Goal: Information Seeking & Learning: Find specific page/section

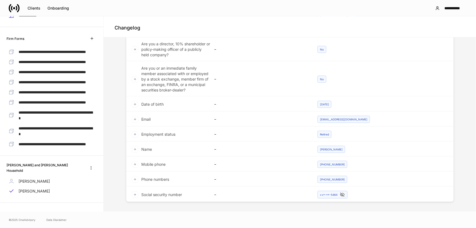
scroll to position [177, 0]
click at [41, 180] on p "[PERSON_NAME]" at bounding box center [34, 180] width 31 height 5
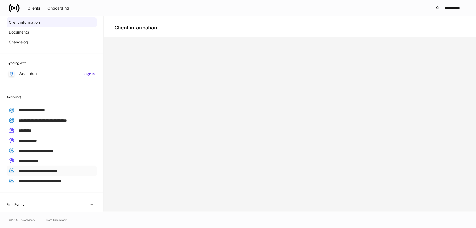
scroll to position [87, 0]
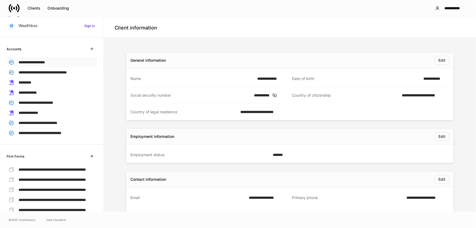
click at [50, 58] on div "**********" at bounding box center [52, 62] width 90 height 10
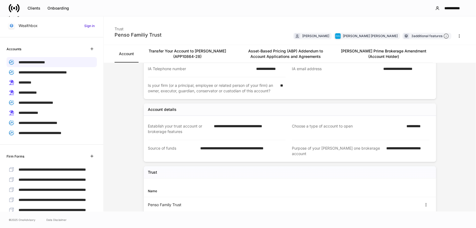
scroll to position [99, 0]
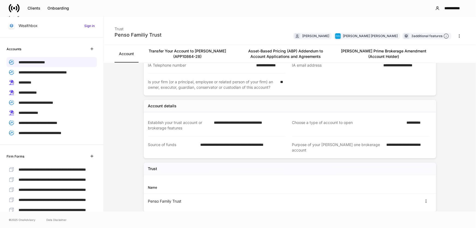
click at [125, 52] on link "Account" at bounding box center [127, 53] width 24 height 17
click at [387, 52] on link "[PERSON_NAME] Prime Brokerage Amendment (Account Holder)" at bounding box center [384, 53] width 98 height 17
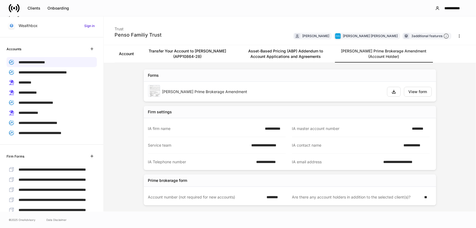
scroll to position [5, 0]
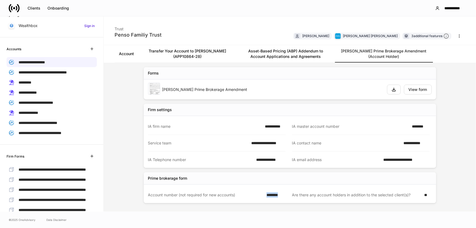
drag, startPoint x: 265, startPoint y: 194, endPoint x: 289, endPoint y: 191, distance: 24.1
click at [289, 191] on div "Account number (not required for new accounts) ******** Are there any account h…" at bounding box center [286, 195] width 288 height 16
drag, startPoint x: 297, startPoint y: 52, endPoint x: 297, endPoint y: 55, distance: 3.3
click at [297, 52] on link "Asset-Based Pricing (ABP) Addendum to Account Applications and Agreements" at bounding box center [285, 53] width 98 height 17
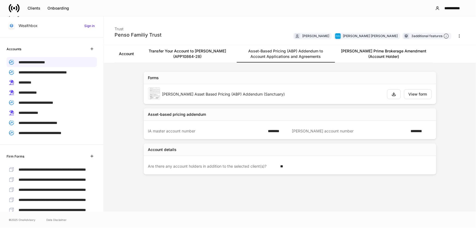
drag, startPoint x: 50, startPoint y: 69, endPoint x: 95, endPoint y: 70, distance: 44.2
click at [50, 70] on span "**********" at bounding box center [43, 72] width 48 height 4
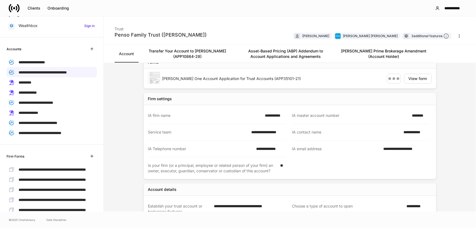
scroll to position [124, 0]
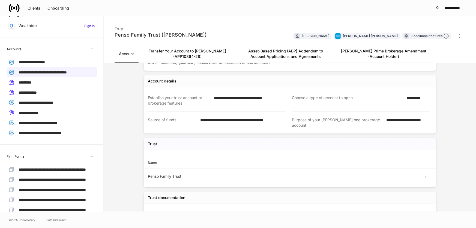
click at [385, 49] on link "[PERSON_NAME] Prime Brokerage Amendment (Account Holder)" at bounding box center [384, 53] width 98 height 17
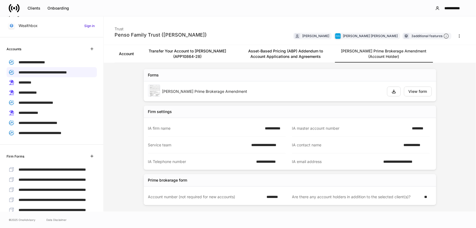
scroll to position [5, 0]
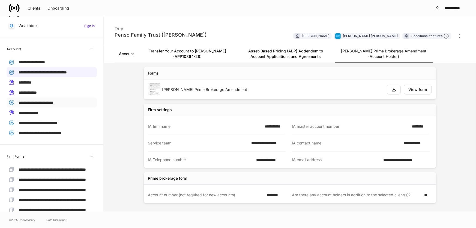
click at [47, 101] on span "**********" at bounding box center [36, 103] width 35 height 4
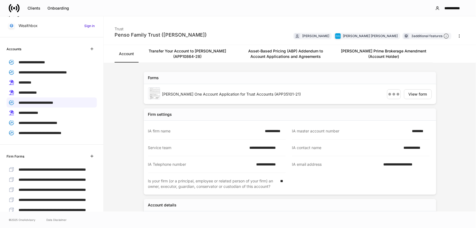
click at [402, 54] on link "[PERSON_NAME] Prime Brokerage Amendment (Account Holder)" at bounding box center [384, 53] width 98 height 17
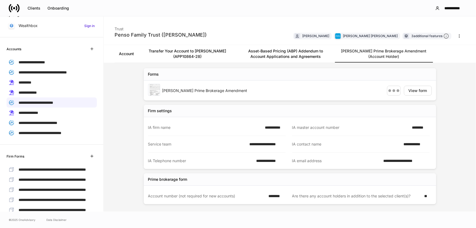
scroll to position [5, 0]
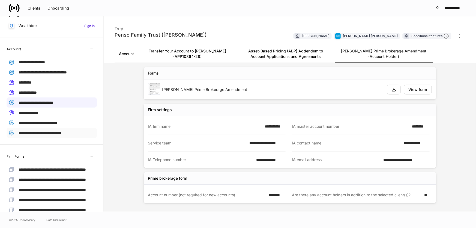
click at [61, 132] on span "**********" at bounding box center [40, 133] width 43 height 4
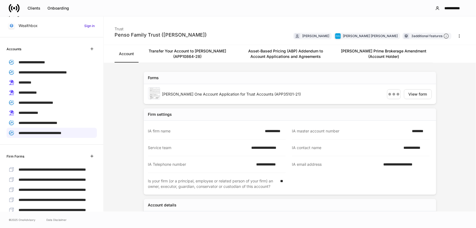
click at [384, 50] on link "[PERSON_NAME] Prime Brokerage Amendment (Account Holder)" at bounding box center [384, 53] width 98 height 17
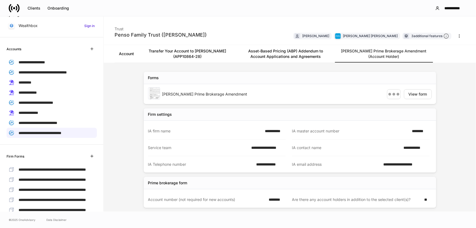
scroll to position [5, 0]
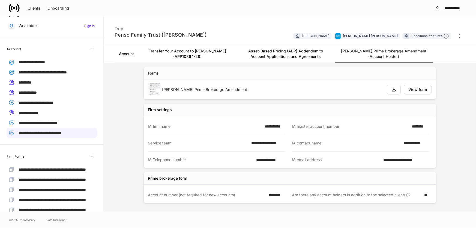
click at [287, 52] on link "Asset-Based Pricing (ABP) Addendum to Account Applications and Agreements" at bounding box center [285, 53] width 98 height 17
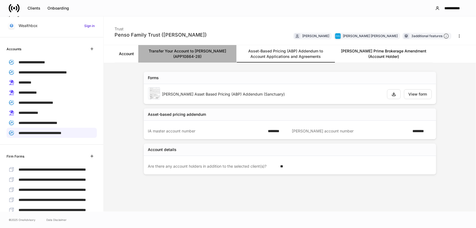
click at [177, 50] on link "Transfer Your Account to [PERSON_NAME] (APP10864-28)" at bounding box center [187, 53] width 98 height 17
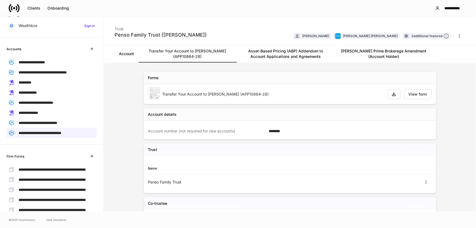
click at [122, 54] on link "Account" at bounding box center [127, 53] width 24 height 17
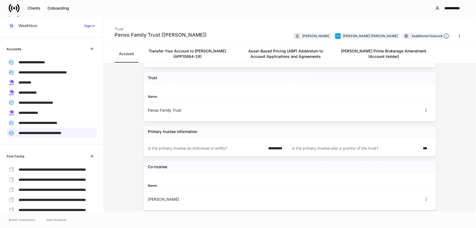
scroll to position [198, 0]
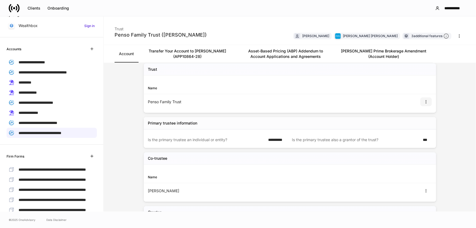
click at [424, 100] on icon "button" at bounding box center [426, 102] width 4 height 4
click at [420, 110] on li "View" at bounding box center [420, 109] width 17 height 9
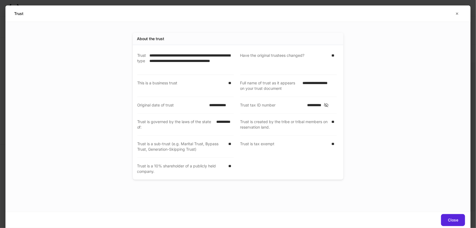
click at [329, 106] on icon at bounding box center [325, 105] width 5 height 5
drag, startPoint x: 305, startPoint y: 104, endPoint x: 332, endPoint y: 103, distance: 27.0
click at [332, 103] on div "**********" at bounding box center [320, 104] width 34 height 5
copy div "**********"
click at [458, 13] on icon "button" at bounding box center [457, 14] width 2 height 2
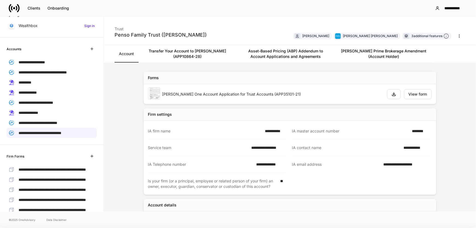
scroll to position [157, 0]
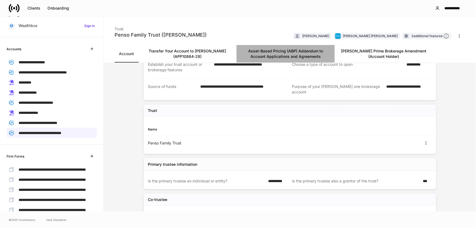
click at [276, 50] on link "Asset-Based Pricing (ABP) Addendum to Account Applications and Agreements" at bounding box center [285, 53] width 98 height 17
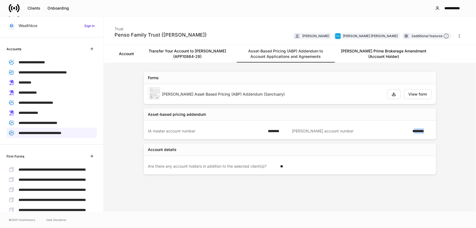
drag, startPoint x: 431, startPoint y: 131, endPoint x: 416, endPoint y: 131, distance: 15.3
click at [416, 131] on div "IA master account number ******** [PERSON_NAME] account number ********" at bounding box center [290, 130] width 284 height 19
click at [57, 122] on span "**********" at bounding box center [38, 123] width 39 height 4
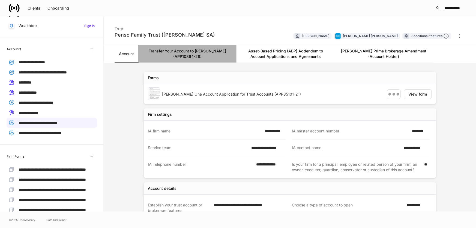
click at [169, 51] on link "Transfer Your Account to [PERSON_NAME] (APP10864-28)" at bounding box center [187, 53] width 98 height 17
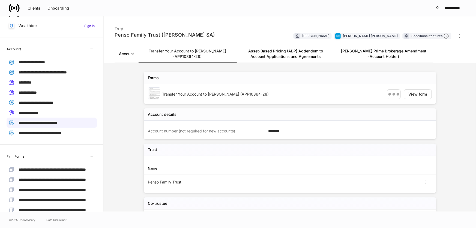
click at [363, 52] on link "[PERSON_NAME] Prime Brokerage Amendment (Account Holder)" at bounding box center [384, 53] width 98 height 17
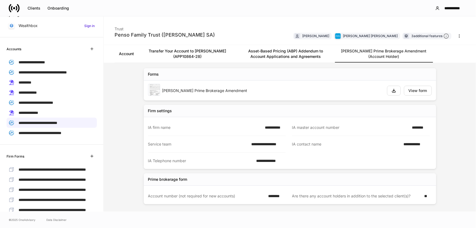
scroll to position [5, 0]
click at [123, 52] on link "Account" at bounding box center [127, 53] width 24 height 17
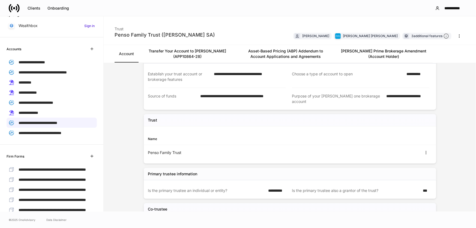
scroll to position [118, 0]
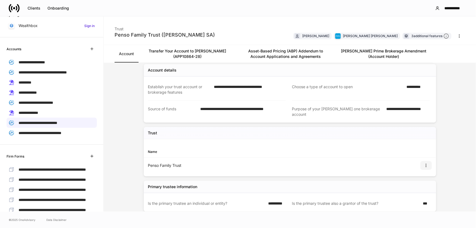
click at [424, 163] on icon "button" at bounding box center [426, 165] width 4 height 4
click at [424, 171] on li "View" at bounding box center [420, 172] width 17 height 9
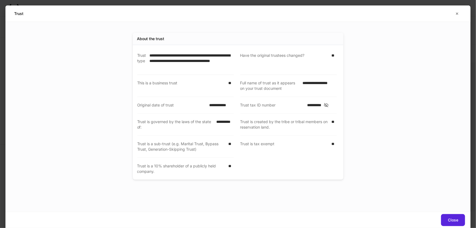
click at [328, 104] on icon at bounding box center [326, 105] width 4 height 4
drag, startPoint x: 305, startPoint y: 104, endPoint x: 330, endPoint y: 103, distance: 24.6
click at [330, 103] on div "**********" at bounding box center [320, 104] width 34 height 5
copy div "**********"
click at [457, 14] on icon "button" at bounding box center [457, 13] width 4 height 4
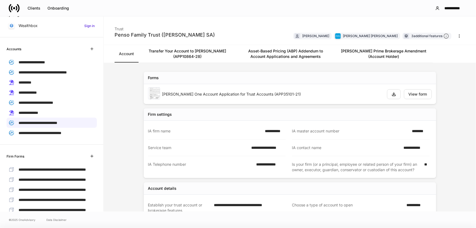
scroll to position [140, 0]
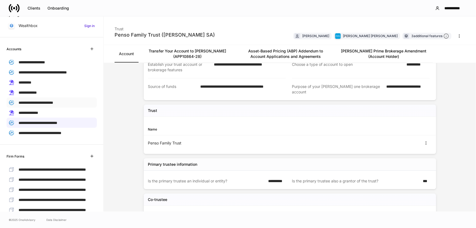
click at [52, 102] on span "**********" at bounding box center [36, 103] width 35 height 4
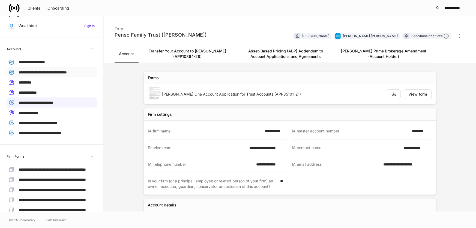
click at [67, 71] on span "**********" at bounding box center [43, 72] width 48 height 4
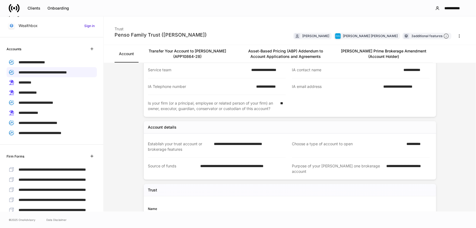
scroll to position [124, 0]
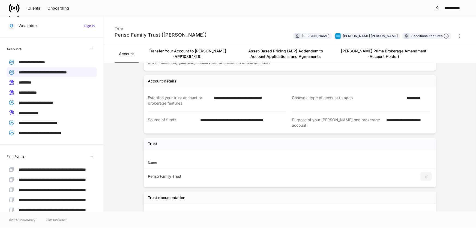
click at [424, 174] on icon "button" at bounding box center [426, 176] width 4 height 4
drag, startPoint x: 426, startPoint y: 183, endPoint x: 425, endPoint y: 186, distance: 3.1
click at [426, 183] on li "View" at bounding box center [420, 183] width 17 height 9
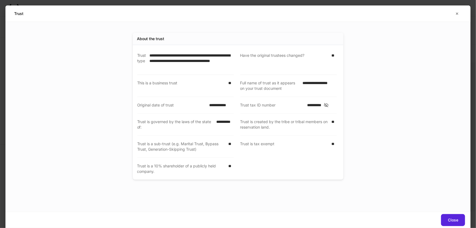
click at [338, 104] on div "**********" at bounding box center [238, 112] width 202 height 134
click at [329, 103] on icon at bounding box center [325, 105] width 5 height 5
click at [457, 13] on icon "button" at bounding box center [457, 13] width 4 height 4
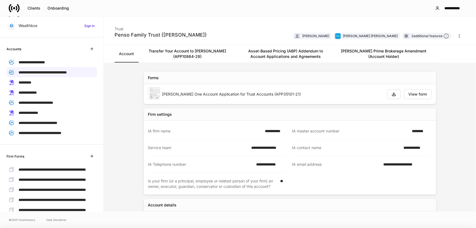
scroll to position [157, 0]
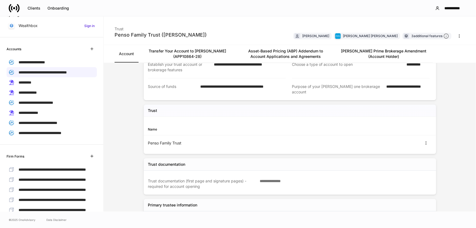
click at [11, 8] on icon at bounding box center [12, 8] width 2 height 5
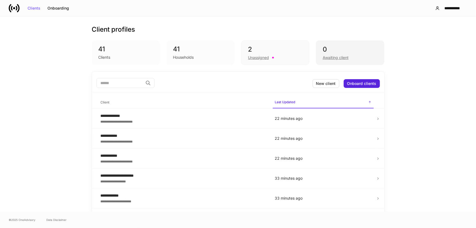
click at [339, 52] on div "0" at bounding box center [350, 49] width 55 height 9
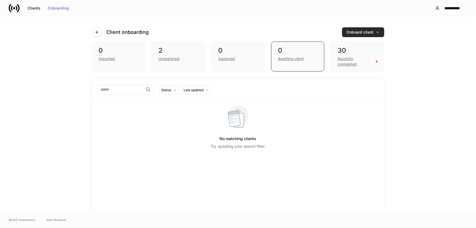
click at [365, 32] on div "Onboard client" at bounding box center [363, 32] width 33 height 4
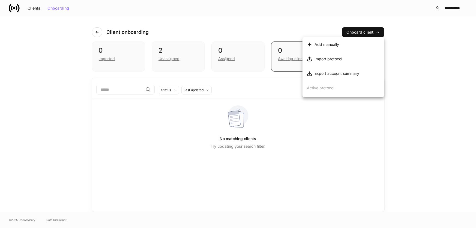
click at [421, 61] on div at bounding box center [238, 114] width 476 height 228
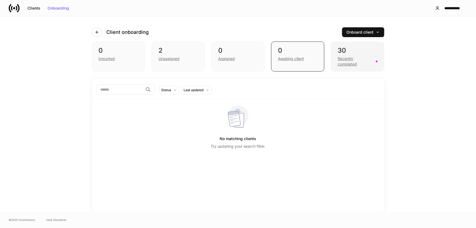
drag, startPoint x: 353, startPoint y: 61, endPoint x: 353, endPoint y: 66, distance: 4.7
click at [353, 62] on div "Recently completed" at bounding box center [355, 61] width 35 height 11
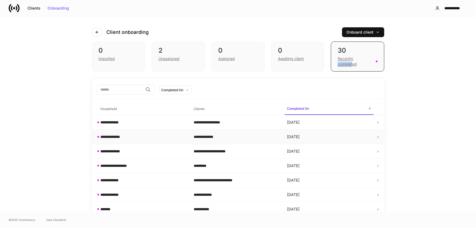
scroll to position [25, 0]
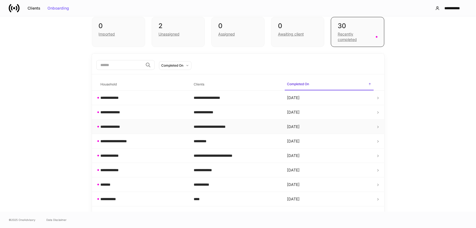
click at [146, 125] on div "**********" at bounding box center [143, 126] width 85 height 5
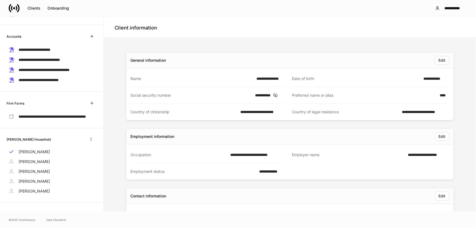
scroll to position [109, 0]
click at [14, 8] on icon at bounding box center [14, 8] width 2 height 2
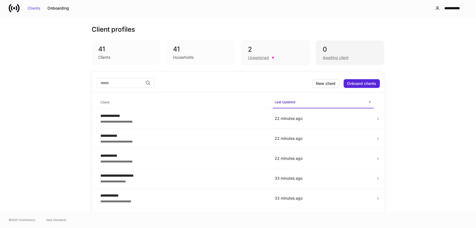
click at [325, 55] on div "Awaiting client" at bounding box center [336, 57] width 26 height 5
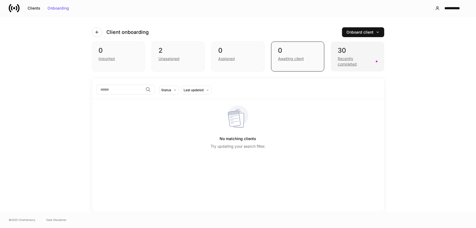
click at [353, 62] on div "Recently completed" at bounding box center [355, 61] width 35 height 11
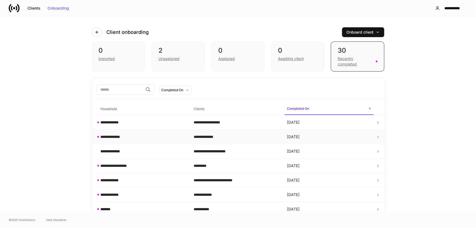
click at [159, 139] on td "**********" at bounding box center [142, 137] width 93 height 14
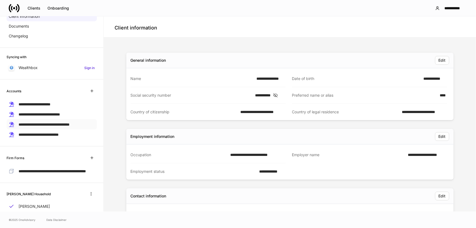
scroll to position [49, 0]
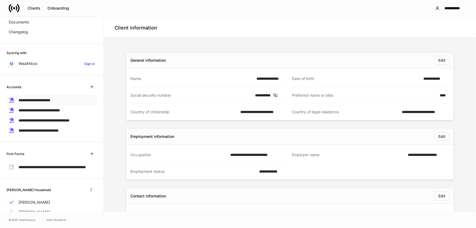
click at [50, 100] on span "**********" at bounding box center [35, 100] width 32 height 4
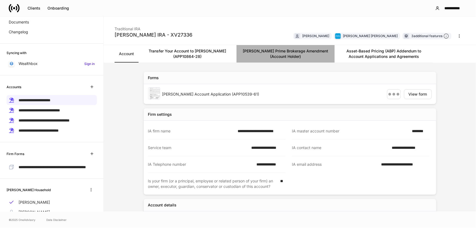
click at [286, 52] on link "[PERSON_NAME] Prime Brokerage Amendment (Account Holder)" at bounding box center [285, 53] width 98 height 17
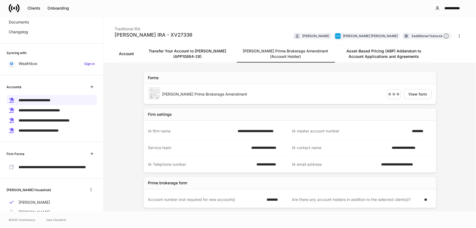
click at [189, 53] on link "Transfer Your Account to [PERSON_NAME] (APP10864-28)" at bounding box center [187, 53] width 98 height 17
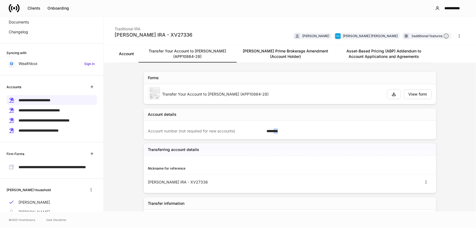
drag, startPoint x: 277, startPoint y: 131, endPoint x: 289, endPoint y: 130, distance: 11.7
click at [289, 130] on div "Account number (not required for new accounts) ********" at bounding box center [286, 131] width 288 height 16
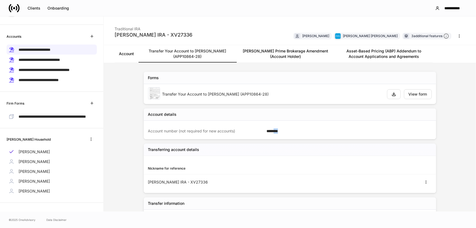
scroll to position [109, 0]
click at [44, 182] on div "[PERSON_NAME]" at bounding box center [52, 181] width 90 height 10
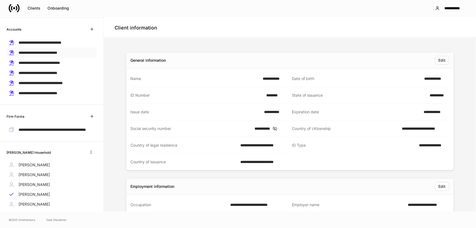
scroll to position [98, 0]
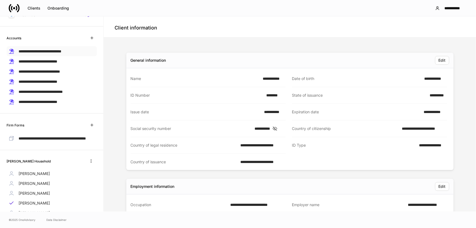
drag, startPoint x: 61, startPoint y: 50, endPoint x: 61, endPoint y: 55, distance: 5.5
click at [61, 50] on span "**********" at bounding box center [40, 51] width 43 height 4
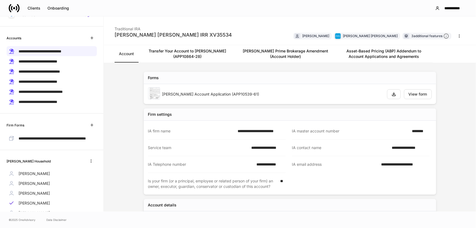
click at [13, 7] on icon at bounding box center [14, 8] width 11 height 11
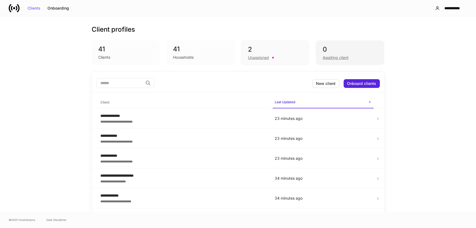
click at [339, 55] on div "Awaiting client" at bounding box center [336, 57] width 26 height 5
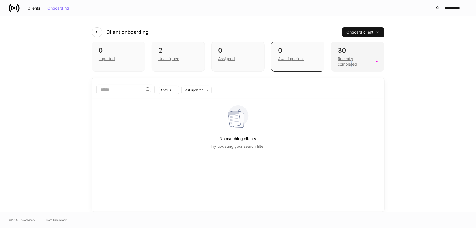
click at [351, 62] on div "Recently completed" at bounding box center [355, 61] width 35 height 11
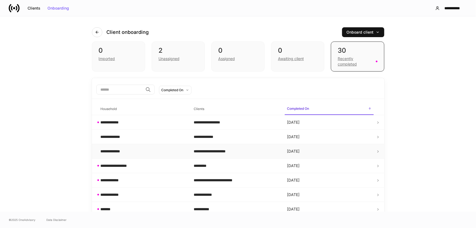
click at [147, 148] on div "**********" at bounding box center [143, 150] width 85 height 5
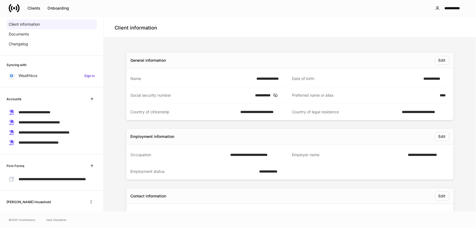
scroll to position [35, 0]
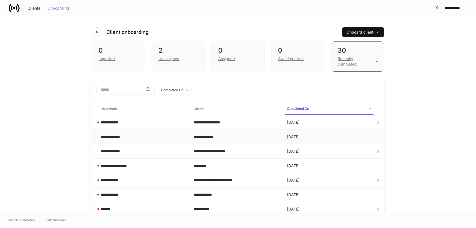
click at [123, 135] on div "**********" at bounding box center [113, 136] width 25 height 5
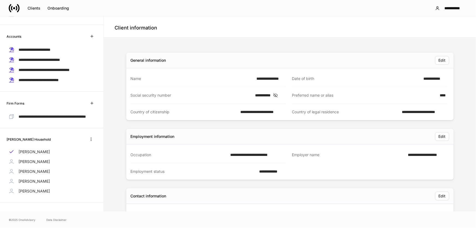
scroll to position [109, 0]
click at [47, 160] on div "[PERSON_NAME]" at bounding box center [52, 162] width 90 height 10
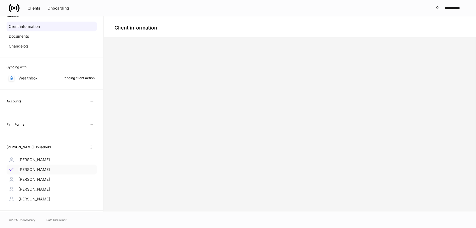
scroll to position [49, 0]
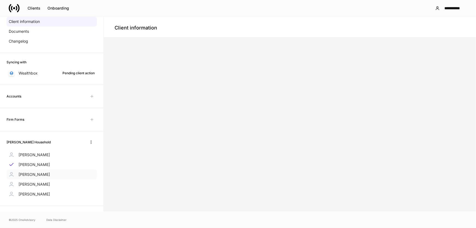
click at [36, 177] on p "[PERSON_NAME]" at bounding box center [34, 174] width 31 height 5
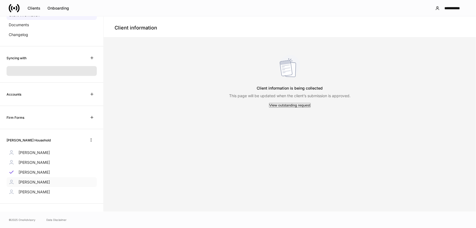
scroll to position [47, 0]
click at [35, 182] on p "[PERSON_NAME]" at bounding box center [34, 181] width 31 height 5
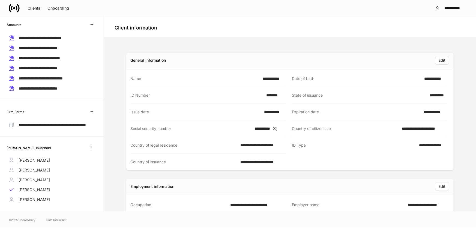
scroll to position [121, 0]
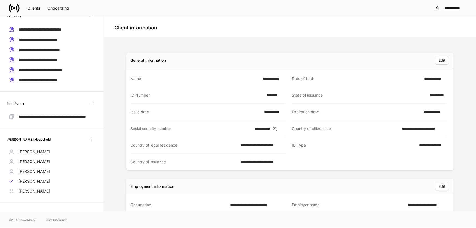
click at [177, 20] on div "Client information" at bounding box center [290, 26] width 372 height 21
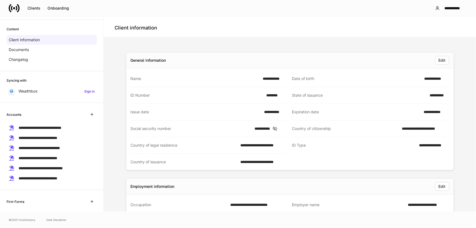
scroll to position [0, 0]
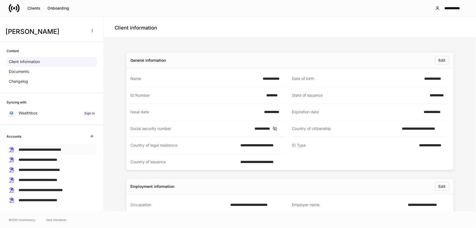
click at [33, 149] on span "**********" at bounding box center [40, 150] width 43 height 4
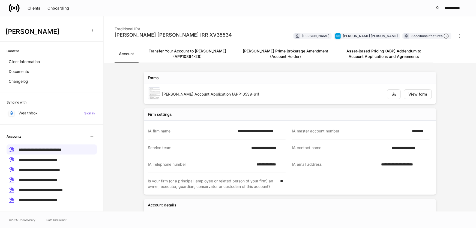
click at [196, 52] on link "Transfer Your Account to [PERSON_NAME] (APP10864-28)" at bounding box center [187, 53] width 98 height 17
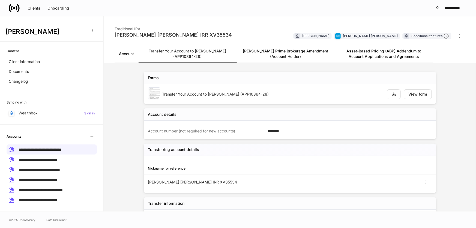
click at [284, 52] on link "[PERSON_NAME] Prime Brokerage Amendment (Account Holder)" at bounding box center [285, 53] width 98 height 17
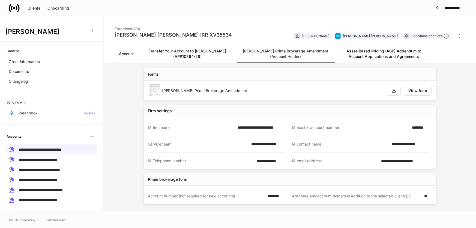
scroll to position [5, 0]
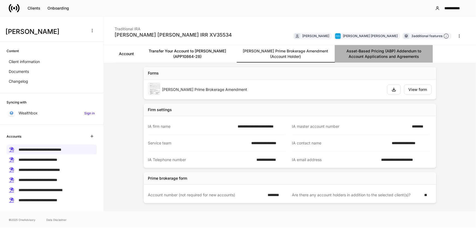
click at [393, 56] on link "Asset-Based Pricing (ABP) Addendum to Account Applications and Agreements" at bounding box center [384, 53] width 98 height 17
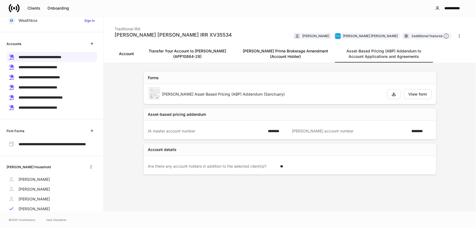
scroll to position [99, 0]
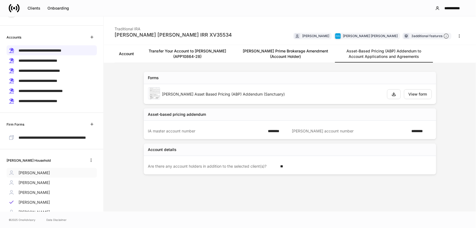
click at [37, 175] on p "[PERSON_NAME]" at bounding box center [34, 172] width 31 height 5
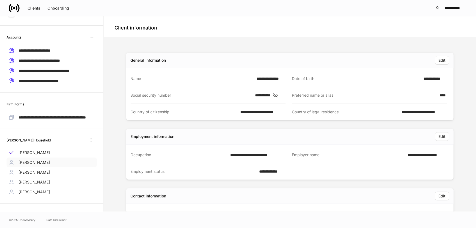
click at [37, 185] on p "[PERSON_NAME]" at bounding box center [34, 181] width 31 height 5
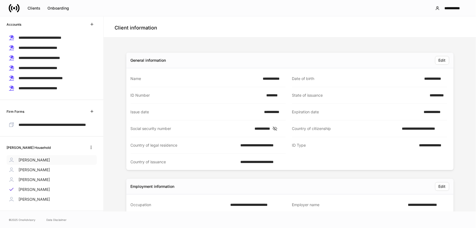
scroll to position [123, 0]
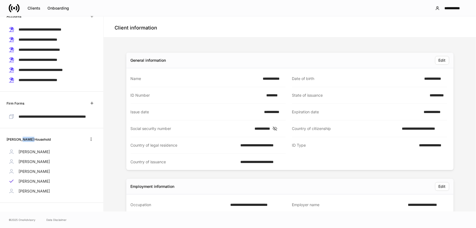
drag, startPoint x: 29, startPoint y: 139, endPoint x: 19, endPoint y: 140, distance: 10.4
click at [19, 140] on h6 "[PERSON_NAME] Household" at bounding box center [29, 139] width 44 height 5
copy h6 "[PERSON_NAME]"
click at [12, 137] on h6 "[PERSON_NAME] Household" at bounding box center [29, 139] width 44 height 5
click at [12, 139] on h6 "[PERSON_NAME] Household" at bounding box center [29, 139] width 44 height 5
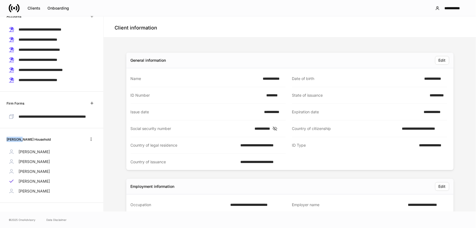
click at [12, 139] on h6 "[PERSON_NAME] Household" at bounding box center [29, 139] width 44 height 5
copy h6 "[PERSON_NAME]"
click at [48, 153] on div "[PERSON_NAME]" at bounding box center [52, 152] width 90 height 10
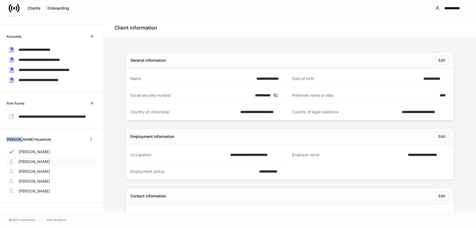
click at [44, 160] on p "[PERSON_NAME]" at bounding box center [34, 161] width 31 height 5
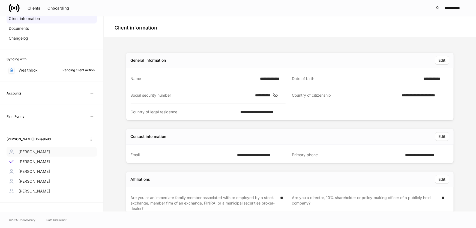
click at [55, 152] on div "[PERSON_NAME]" at bounding box center [52, 152] width 90 height 10
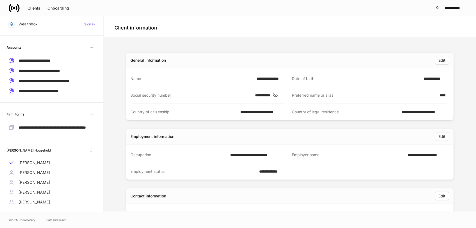
scroll to position [92, 0]
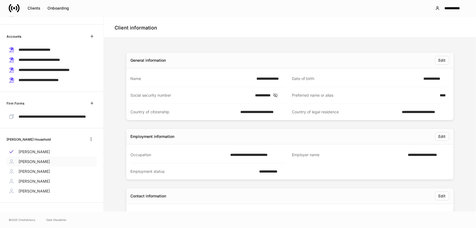
click at [40, 160] on p "[PERSON_NAME]" at bounding box center [34, 161] width 31 height 5
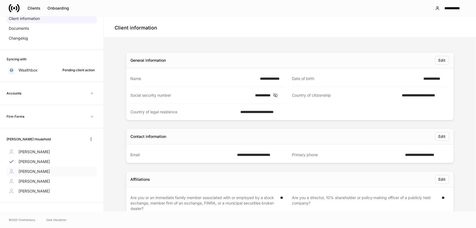
click at [41, 173] on p "[PERSON_NAME]" at bounding box center [34, 171] width 31 height 5
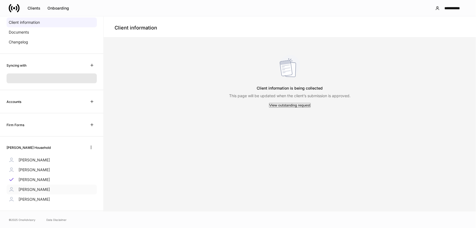
scroll to position [47, 0]
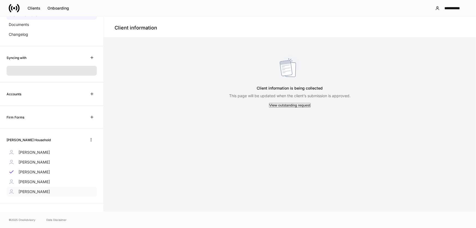
drag, startPoint x: 36, startPoint y: 189, endPoint x: 36, endPoint y: 183, distance: 5.7
click at [35, 189] on p "[PERSON_NAME]" at bounding box center [34, 191] width 31 height 5
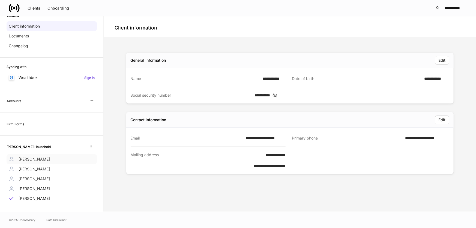
scroll to position [43, 0]
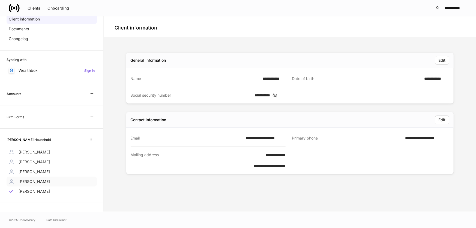
click at [37, 179] on p "[PERSON_NAME]" at bounding box center [34, 181] width 31 height 5
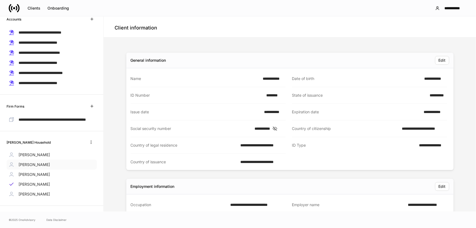
scroll to position [123, 0]
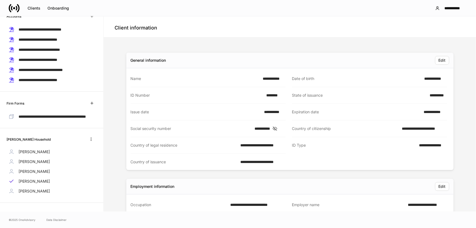
click at [14, 10] on icon at bounding box center [14, 8] width 11 height 11
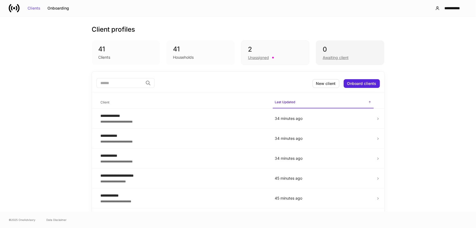
click at [332, 56] on div "Awaiting client" at bounding box center [336, 57] width 26 height 5
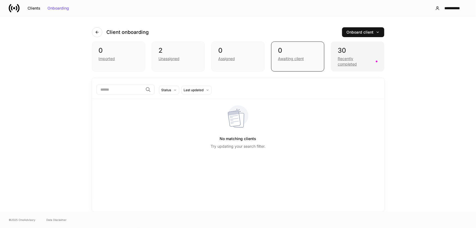
click at [361, 62] on div "Recently completed" at bounding box center [355, 61] width 35 height 11
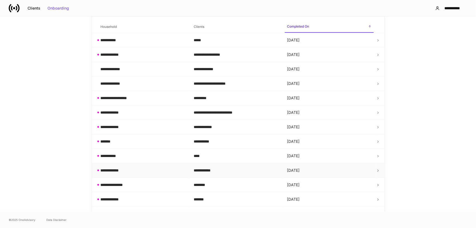
scroll to position [74, 0]
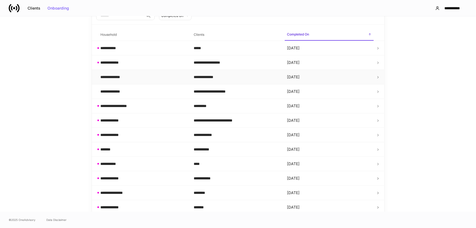
click at [148, 79] on td "**********" at bounding box center [142, 77] width 93 height 14
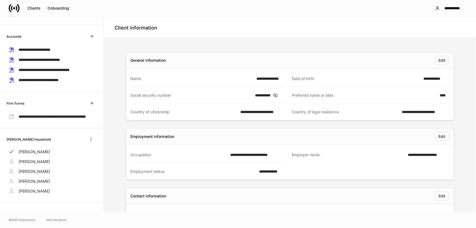
scroll to position [109, 0]
click at [59, 172] on div "[PERSON_NAME]" at bounding box center [52, 171] width 90 height 10
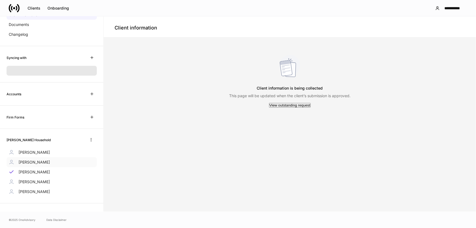
click at [57, 165] on div "[PERSON_NAME]" at bounding box center [52, 162] width 90 height 10
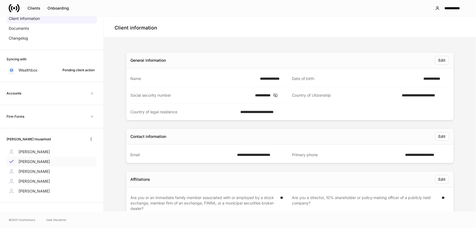
click at [56, 158] on div "[PERSON_NAME]" at bounding box center [52, 162] width 90 height 10
click at [57, 153] on div "[PERSON_NAME]" at bounding box center [52, 152] width 90 height 10
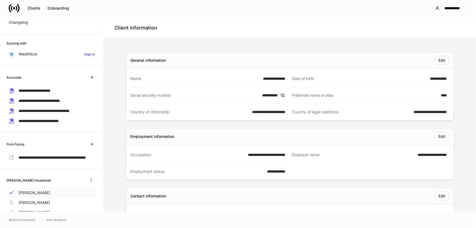
scroll to position [43, 0]
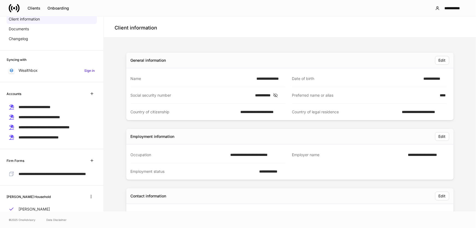
click at [23, 8] on link at bounding box center [16, 8] width 15 height 11
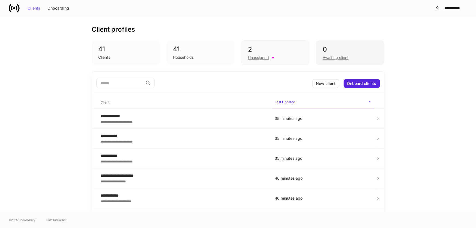
click at [342, 54] on div "Awaiting client" at bounding box center [350, 57] width 55 height 7
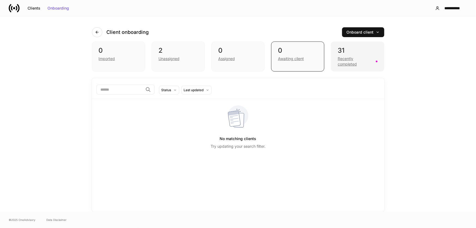
click at [356, 56] on div "Recently completed" at bounding box center [355, 61] width 35 height 11
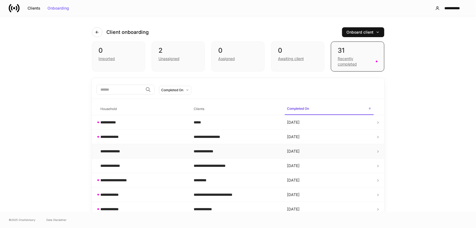
scroll to position [25, 0]
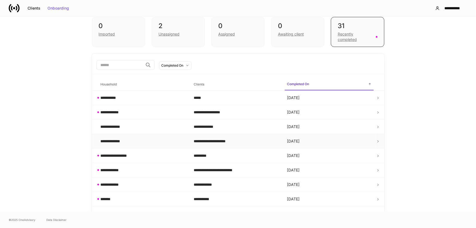
click at [130, 140] on div "**********" at bounding box center [143, 140] width 85 height 5
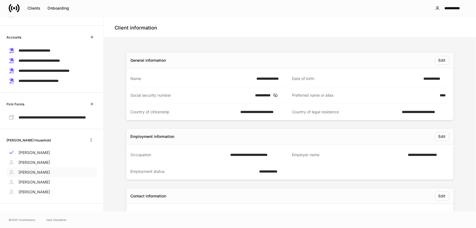
click at [46, 167] on div "[PERSON_NAME]" at bounding box center [52, 162] width 90 height 10
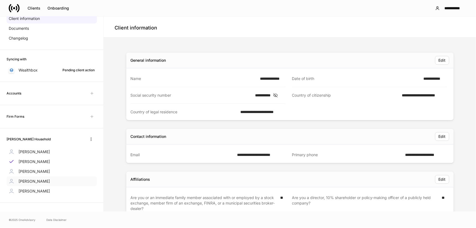
click at [45, 177] on div "[PERSON_NAME]" at bounding box center [52, 181] width 90 height 10
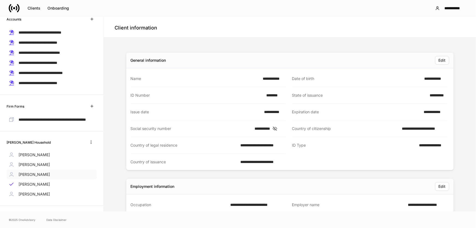
click at [40, 175] on p "[PERSON_NAME]" at bounding box center [34, 174] width 31 height 5
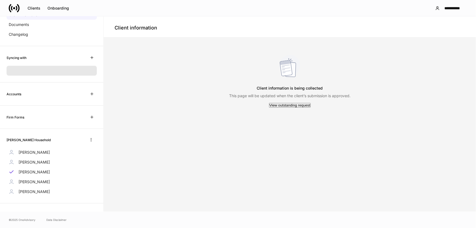
click at [35, 181] on p "[PERSON_NAME]" at bounding box center [34, 181] width 31 height 5
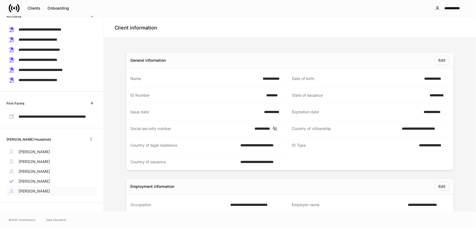
click at [34, 192] on p "[PERSON_NAME]" at bounding box center [34, 190] width 31 height 5
